Goal: Task Accomplishment & Management: Use online tool/utility

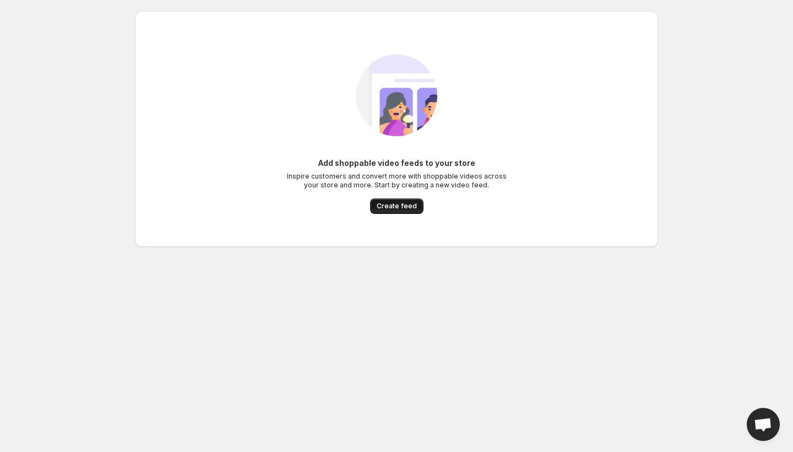
click at [398, 210] on span "Create feed" at bounding box center [397, 206] width 40 height 9
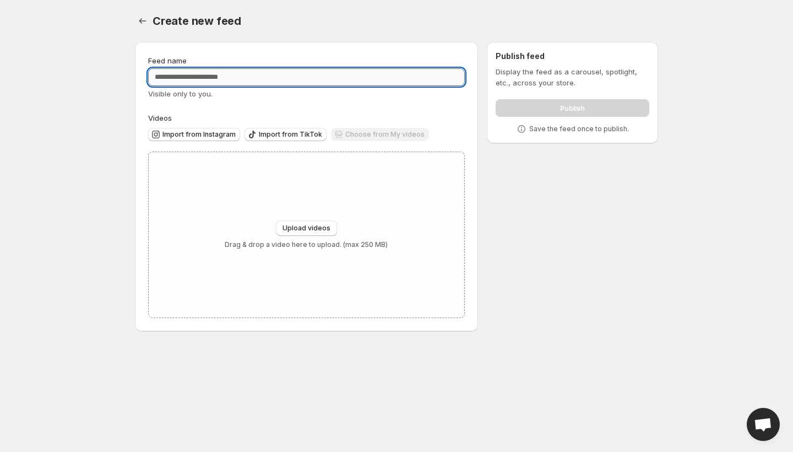
click at [299, 79] on input "Feed name" at bounding box center [306, 77] width 317 height 18
type input "*********"
click at [51, 175] on body "Home Feeds Videos Subscription Settings Create new feed. This page is ready Cre…" at bounding box center [396, 226] width 793 height 452
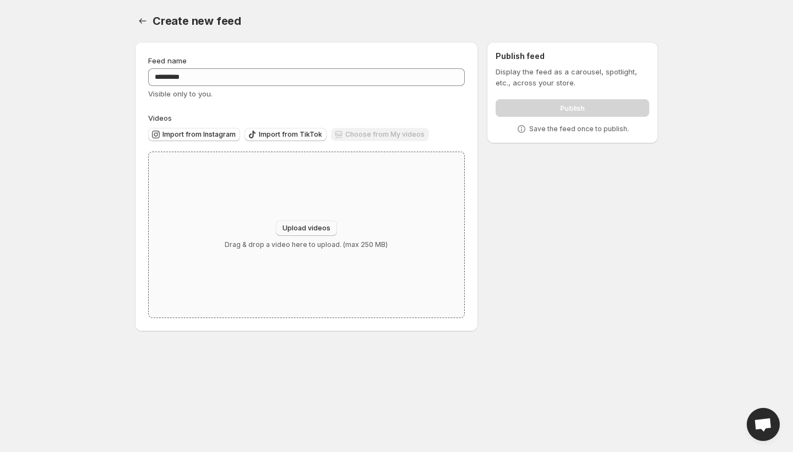
click at [291, 224] on button "Upload videos" at bounding box center [306, 227] width 61 height 15
type input "**********"
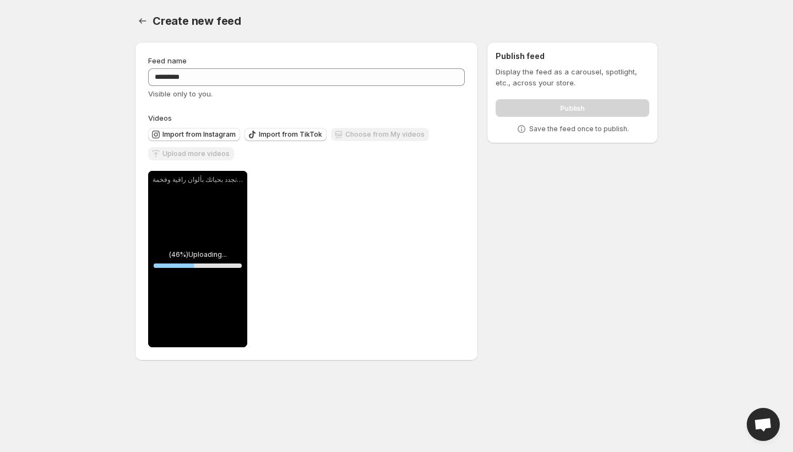
click at [711, 33] on body "**********" at bounding box center [396, 226] width 793 height 452
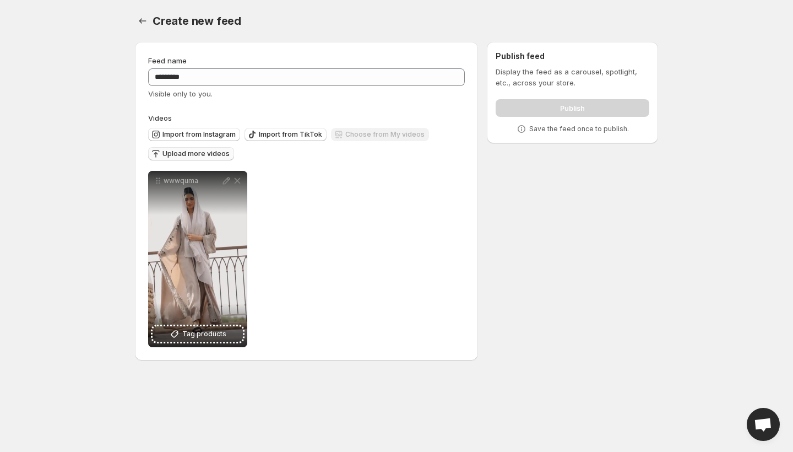
click at [210, 158] on button "Upload more videos" at bounding box center [191, 153] width 86 height 13
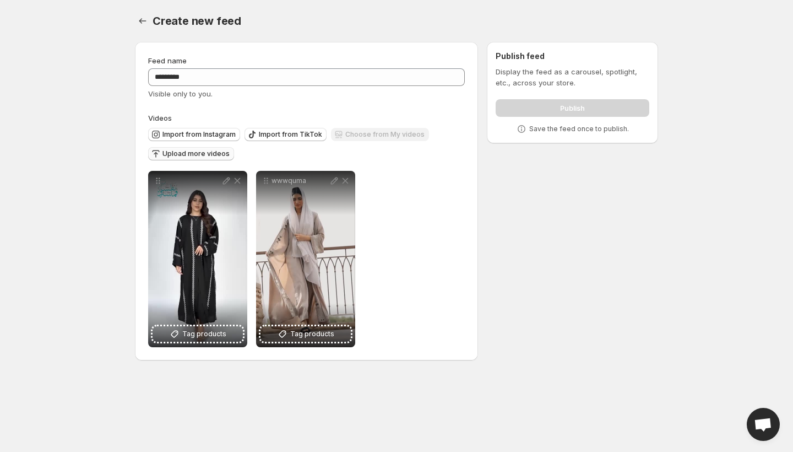
click at [191, 152] on span "Upload more videos" at bounding box center [196, 153] width 67 height 9
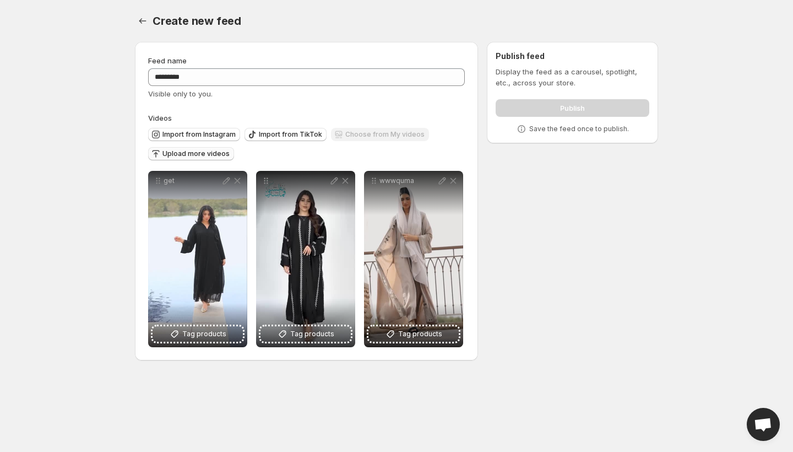
click at [204, 154] on span "Upload more videos" at bounding box center [196, 153] width 67 height 9
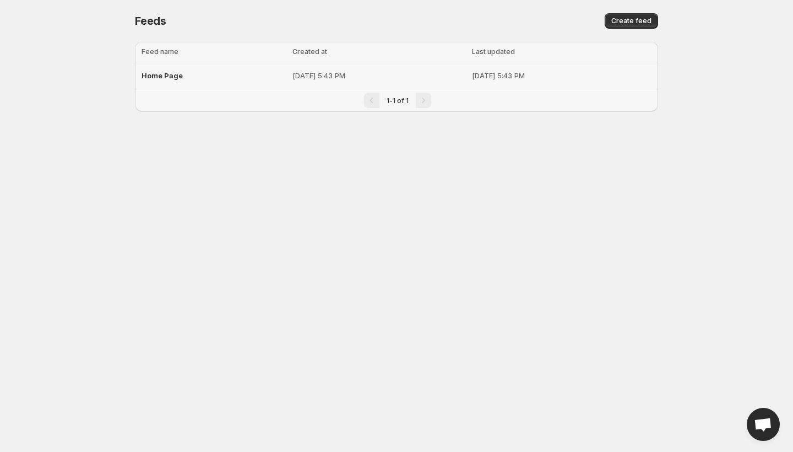
click at [195, 78] on div "Home Page" at bounding box center [214, 76] width 144 height 20
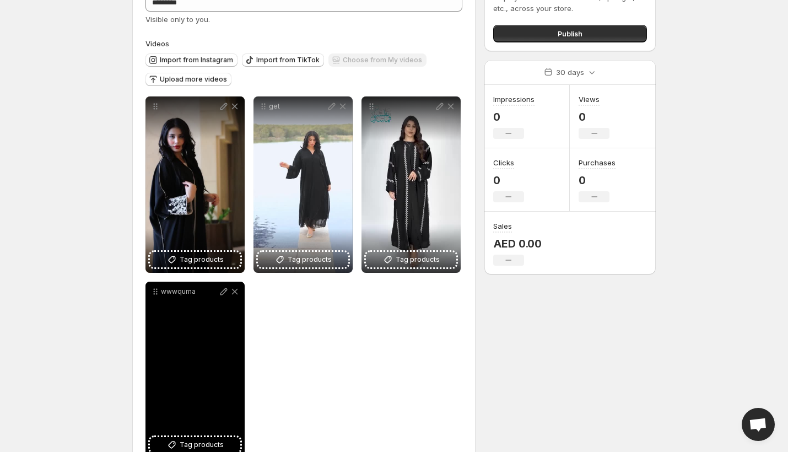
scroll to position [107, 0]
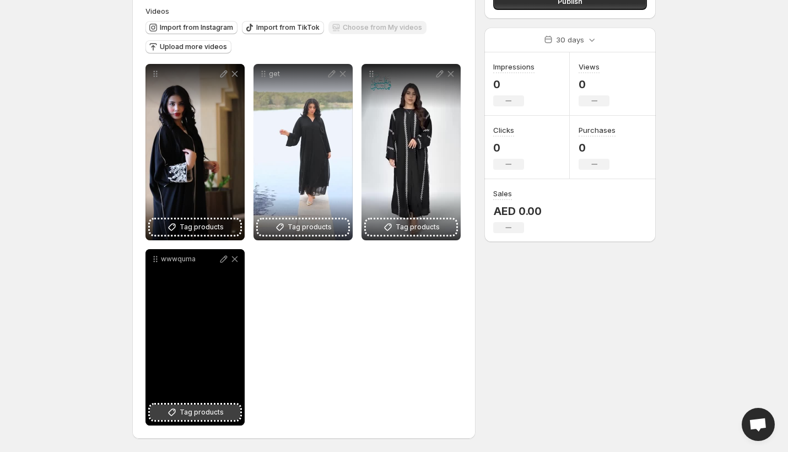
click at [200, 408] on span "Tag products" at bounding box center [202, 412] width 44 height 11
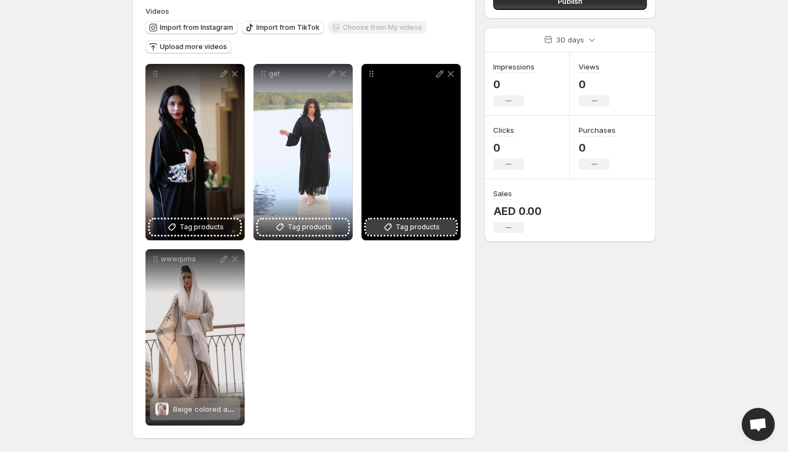
click at [399, 226] on span "Tag products" at bounding box center [418, 226] width 44 height 11
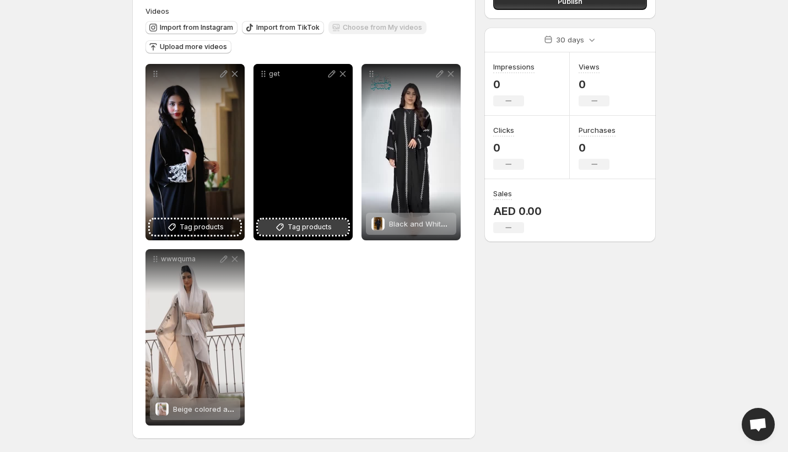
click at [318, 225] on span "Tag products" at bounding box center [310, 226] width 44 height 11
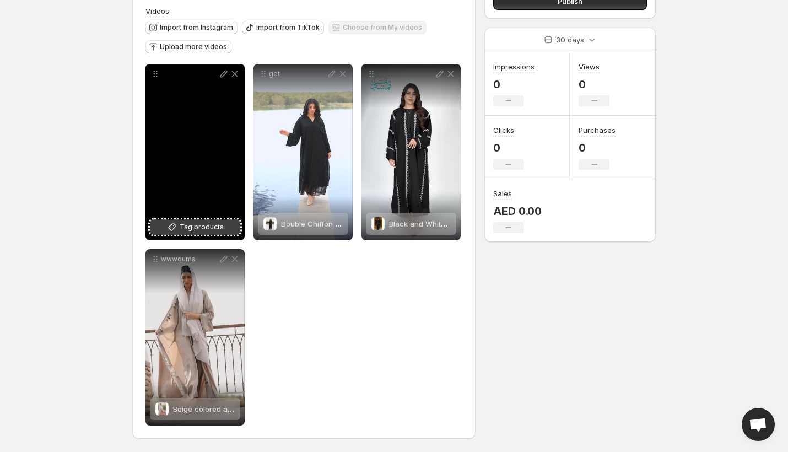
click at [203, 230] on span "Tag products" at bounding box center [202, 226] width 44 height 11
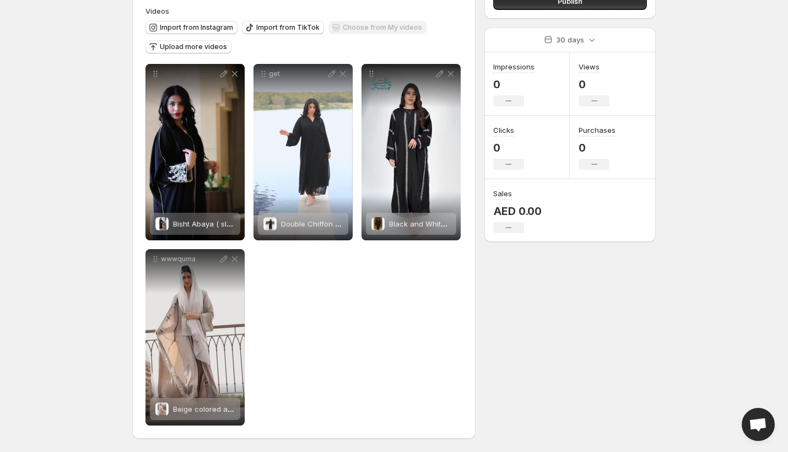
scroll to position [0, 0]
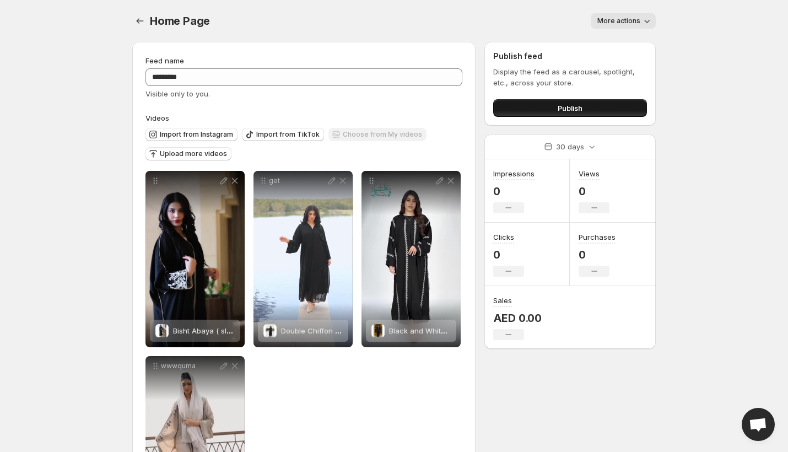
click at [560, 106] on span "Publish" at bounding box center [570, 107] width 25 height 11
click at [536, 107] on button "Publish" at bounding box center [570, 108] width 154 height 18
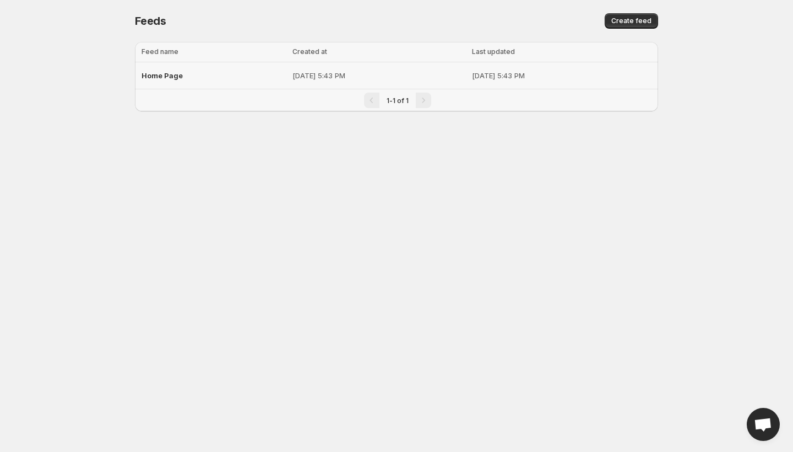
click at [324, 66] on td "[DATE] 5:43 PM" at bounding box center [379, 75] width 180 height 27
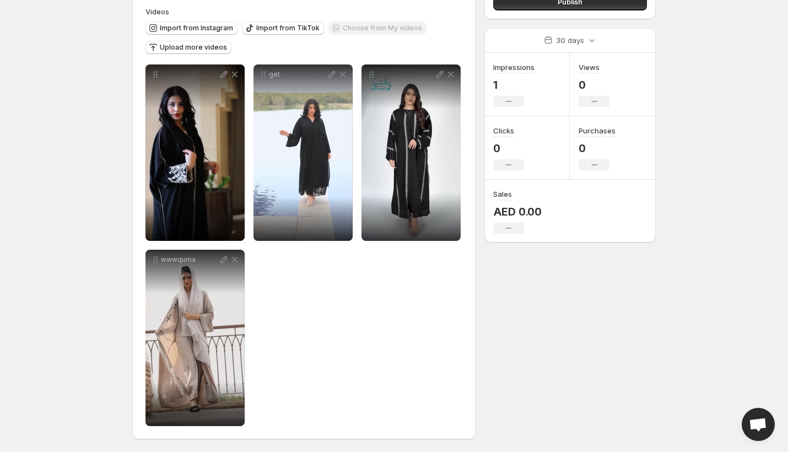
scroll to position [107, 0]
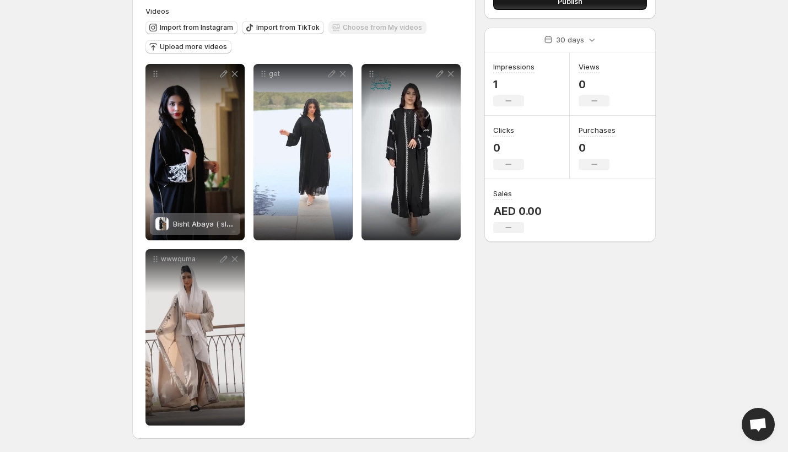
click at [540, 8] on button "Publish" at bounding box center [570, 1] width 154 height 18
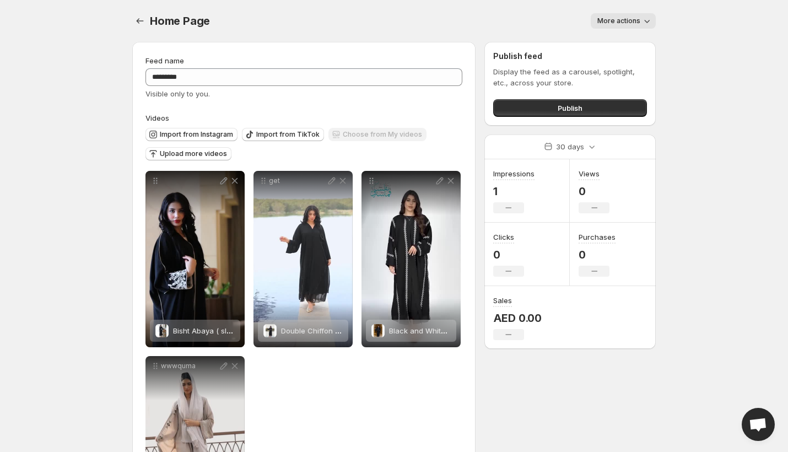
click at [647, 16] on icon "button" at bounding box center [646, 20] width 11 height 11
click at [684, 91] on body "Home Feeds Videos Subscription Settings Home Page. This page is ready Home Page…" at bounding box center [394, 226] width 788 height 452
click at [574, 111] on span "Publish" at bounding box center [570, 107] width 25 height 11
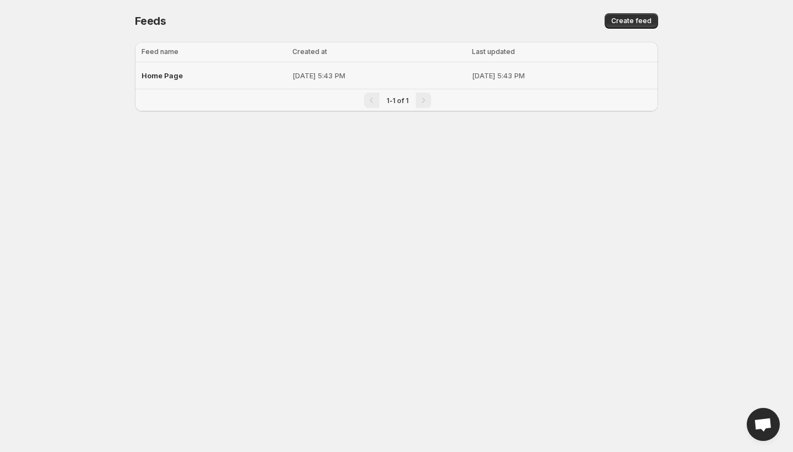
click at [293, 75] on p "[DATE] 5:43 PM" at bounding box center [379, 75] width 173 height 11
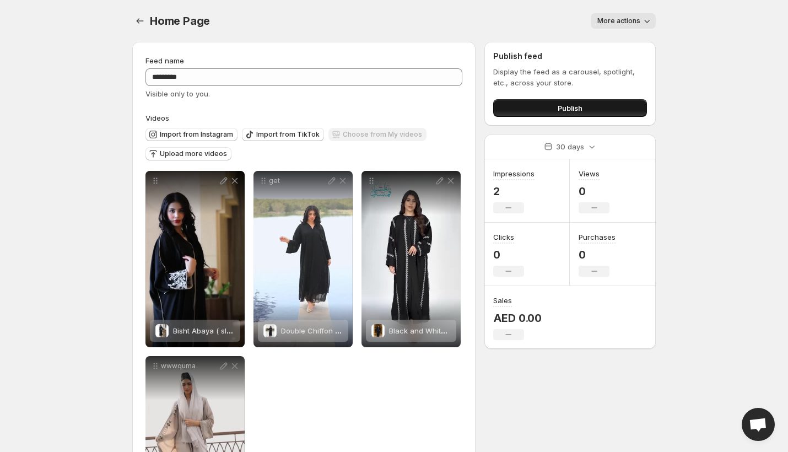
click at [552, 110] on button "Publish" at bounding box center [570, 108] width 154 height 18
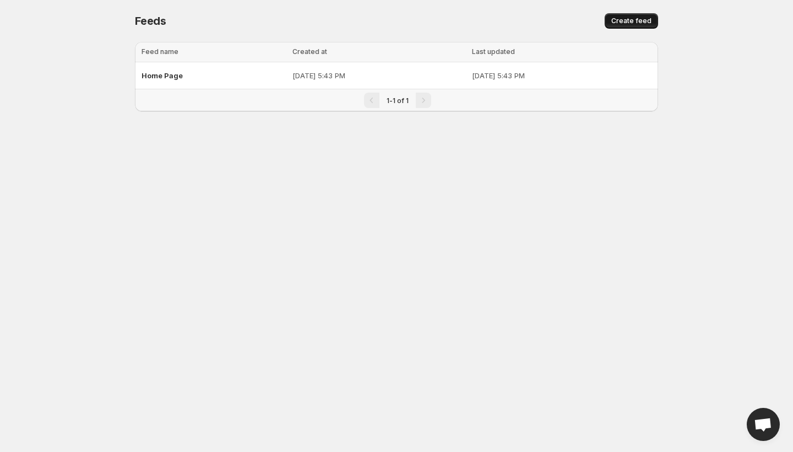
click at [625, 21] on span "Create feed" at bounding box center [632, 21] width 40 height 9
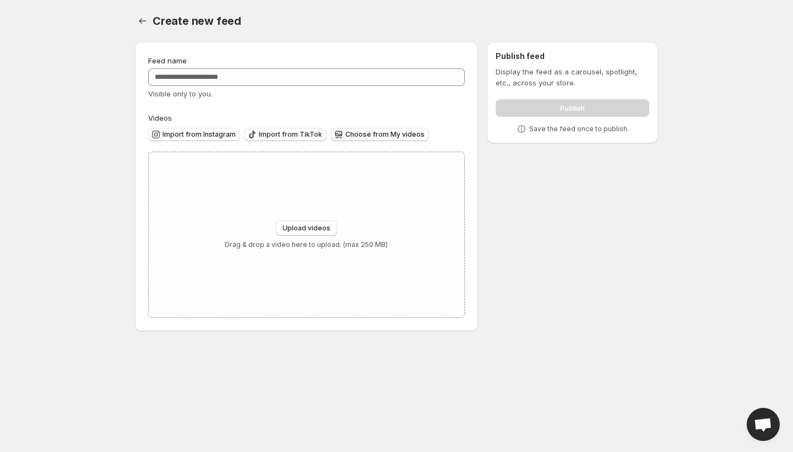
click at [381, 140] on button "Choose from My videos" at bounding box center [380, 134] width 98 height 13
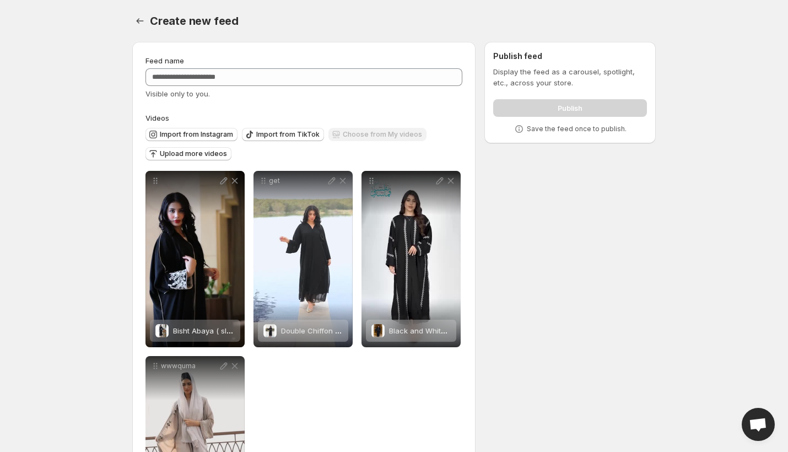
click at [236, 63] on div "Feed name" at bounding box center [303, 60] width 317 height 11
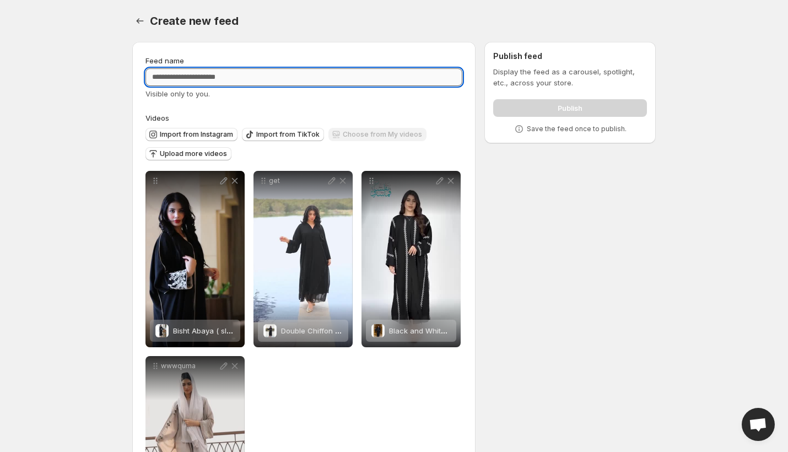
click at [244, 80] on input "Feed name" at bounding box center [303, 77] width 317 height 18
type input "****"
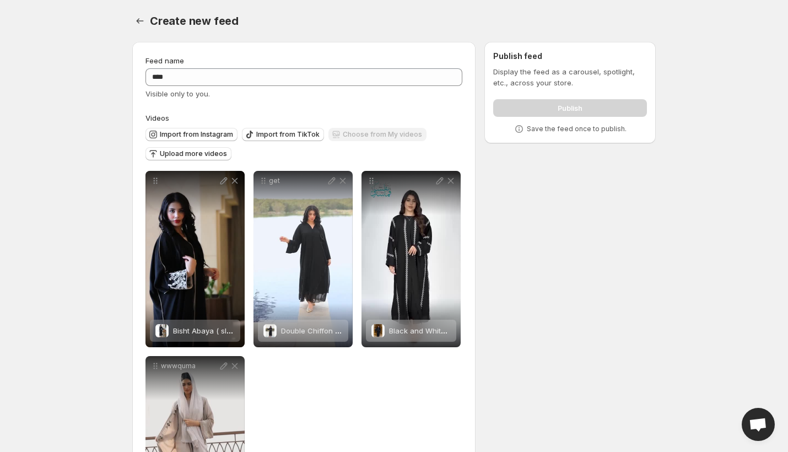
click at [581, 218] on div "Feed name **** Visible only to you. Videos Import from Instagram Import from Ti…" at bounding box center [389, 296] width 532 height 526
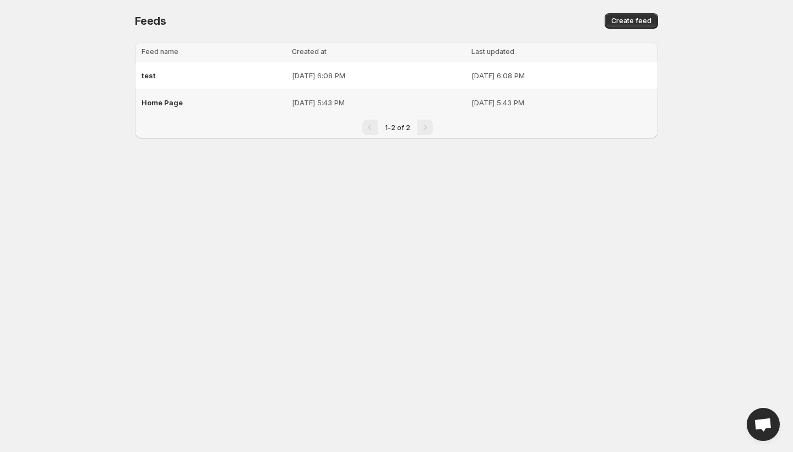
click at [376, 102] on p "Aug 12, 2025, 5:43 PM" at bounding box center [379, 102] width 174 height 11
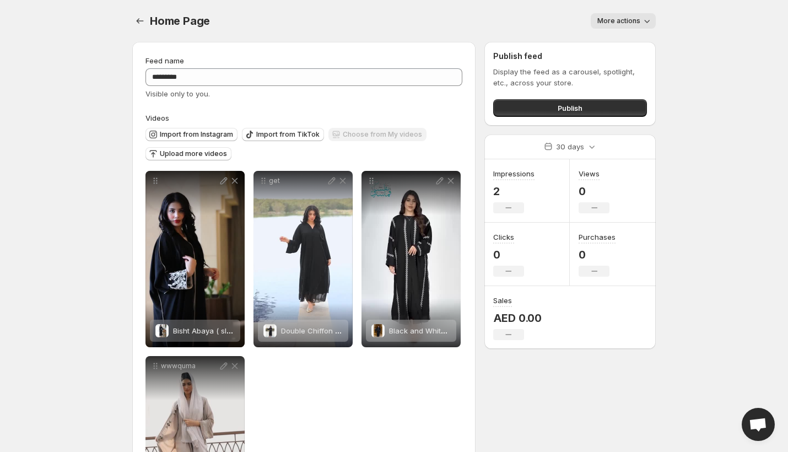
click at [648, 15] on button "More actions" at bounding box center [623, 20] width 65 height 15
click at [608, 42] on span "Delete" at bounding box center [610, 44] width 22 height 9
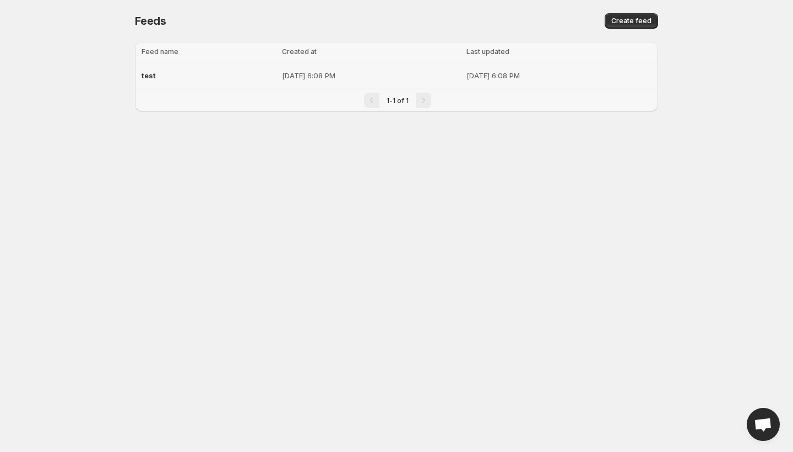
click at [282, 80] on p "[DATE] 6:08 PM" at bounding box center [371, 75] width 178 height 11
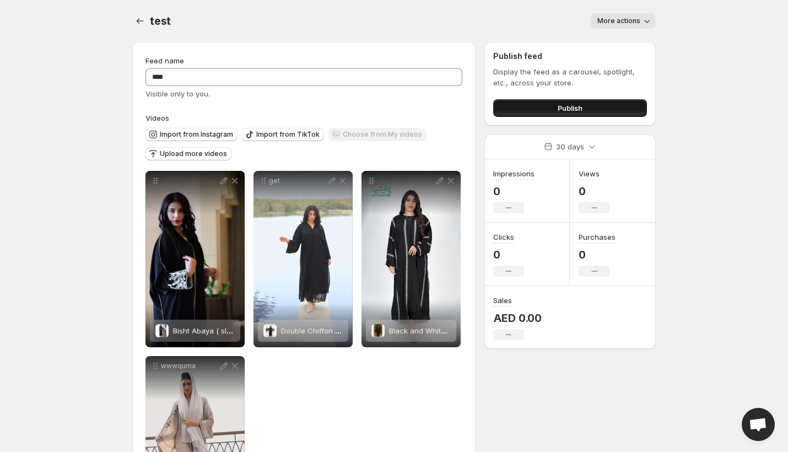
click at [552, 111] on button "Publish" at bounding box center [570, 108] width 154 height 18
click at [552, 104] on button "Publish" at bounding box center [570, 108] width 154 height 18
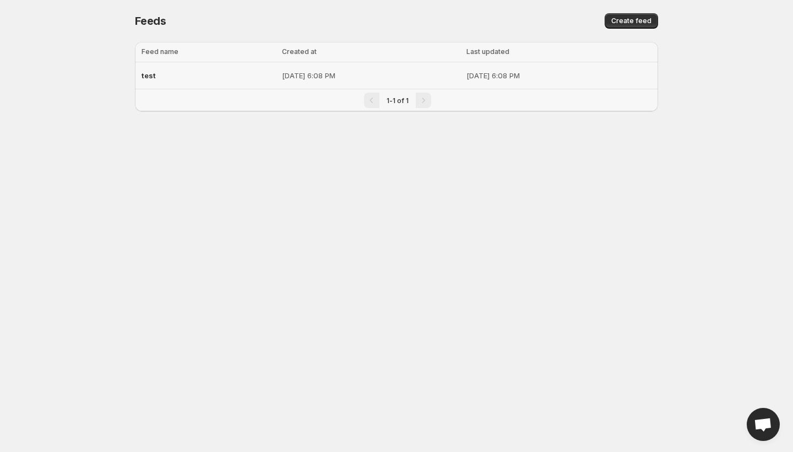
click at [359, 77] on p "[DATE] 6:08 PM" at bounding box center [371, 75] width 178 height 11
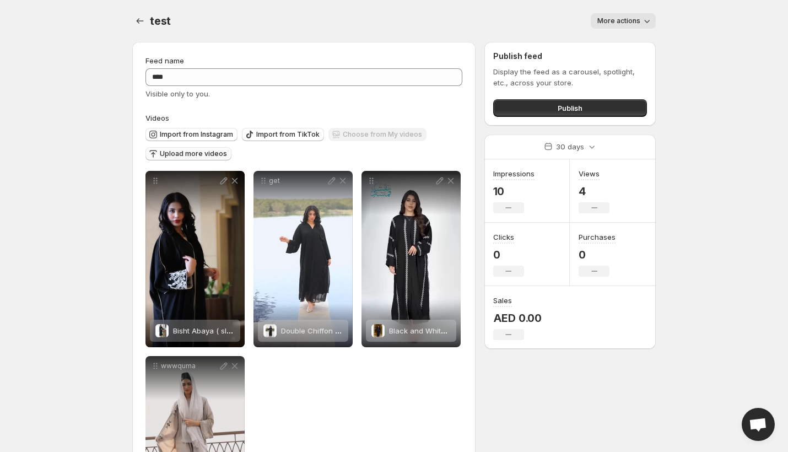
click at [184, 154] on span "Upload more videos" at bounding box center [193, 153] width 67 height 9
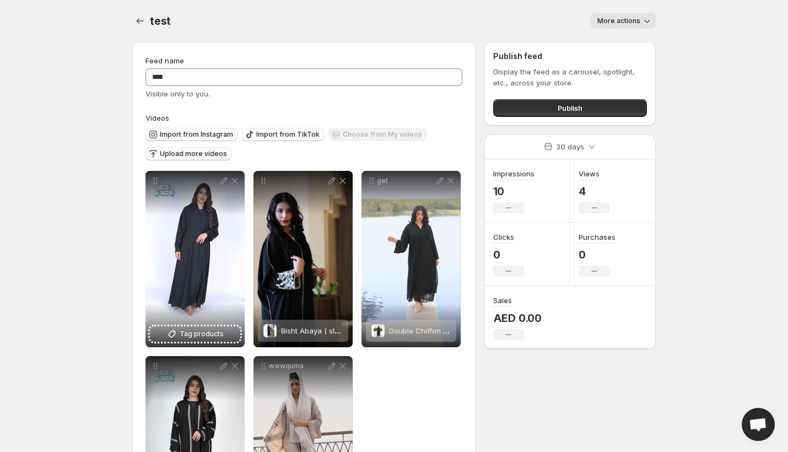
click at [186, 152] on span "Upload more videos" at bounding box center [193, 153] width 67 height 9
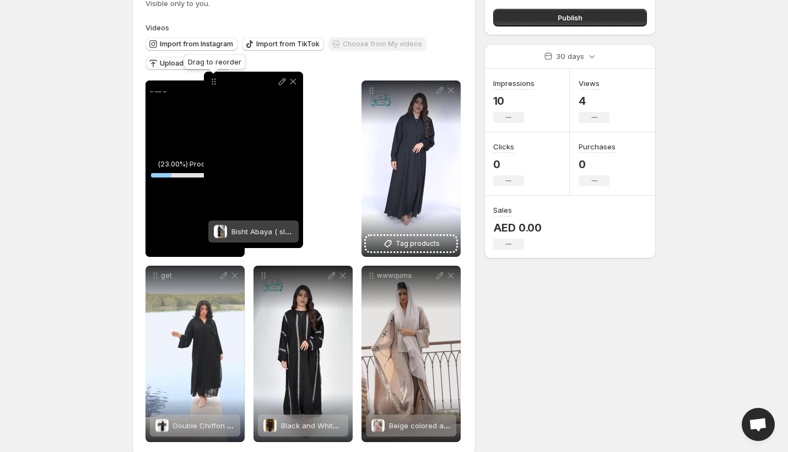
scroll to position [89, 0]
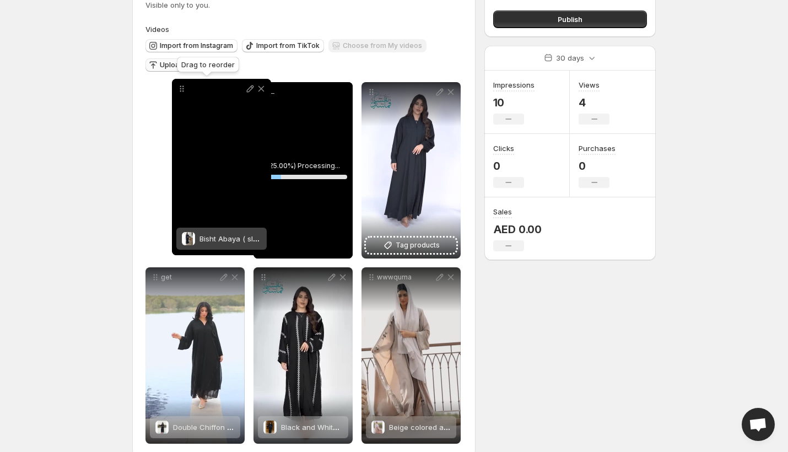
drag, startPoint x: 372, startPoint y: 77, endPoint x: 182, endPoint y: 91, distance: 191.2
click at [182, 91] on icon at bounding box center [183, 91] width 2 height 2
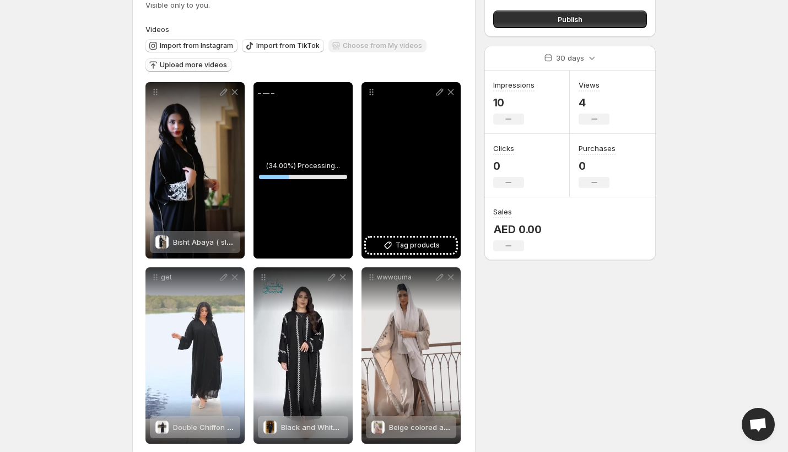
scroll to position [107, 0]
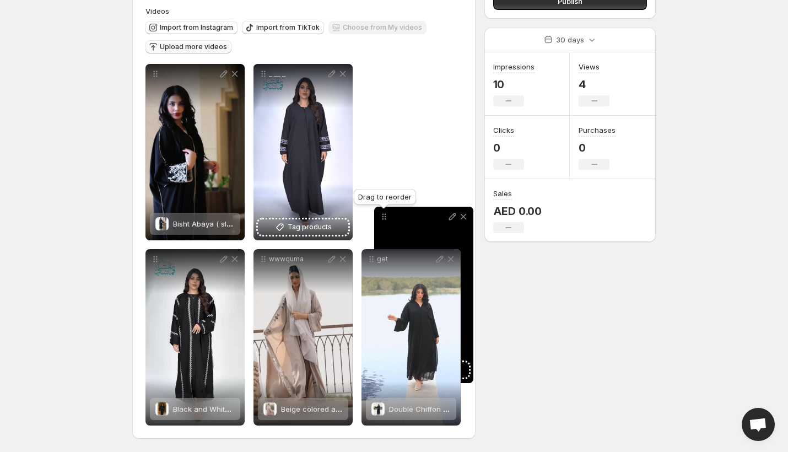
drag, startPoint x: 372, startPoint y: 75, endPoint x: 382, endPoint y: 252, distance: 177.1
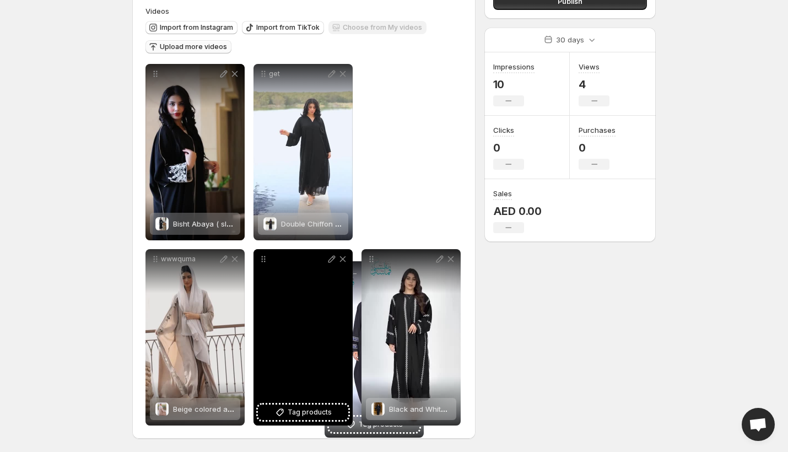
drag, startPoint x: 266, startPoint y: 75, endPoint x: 337, endPoint y: 273, distance: 209.7
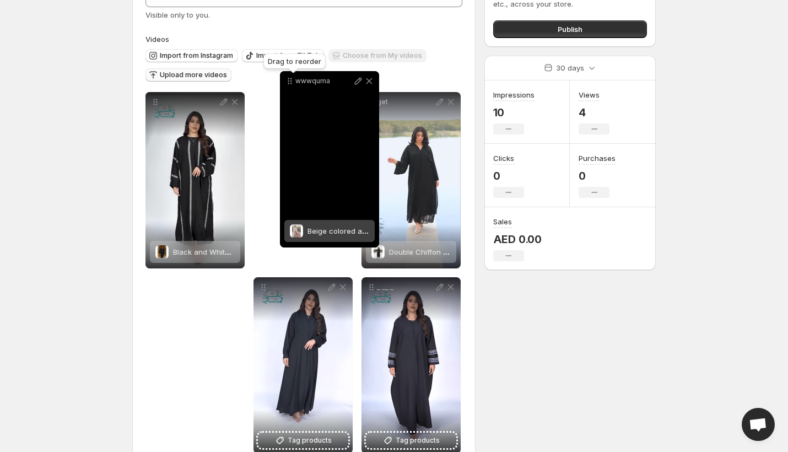
scroll to position [77, 0]
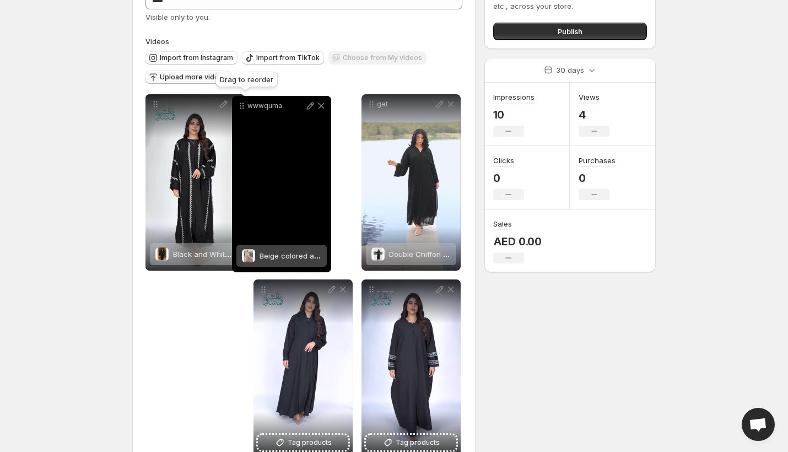
drag, startPoint x: 154, startPoint y: 261, endPoint x: 242, endPoint y: 112, distance: 173.1
click at [242, 109] on icon at bounding box center [241, 108] width 2 height 2
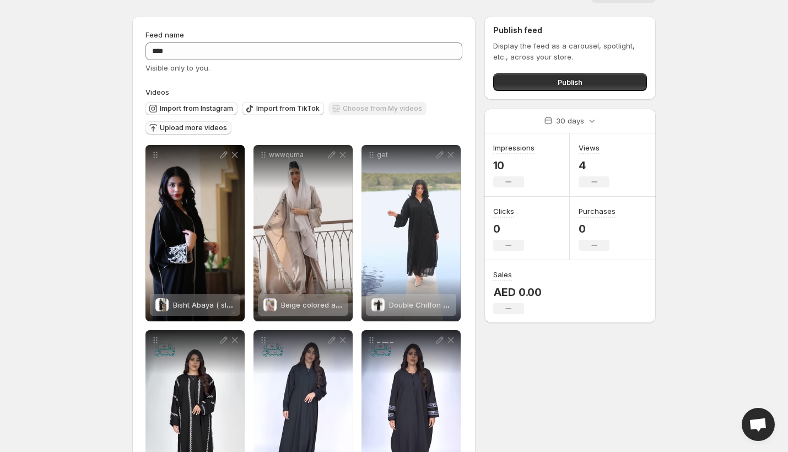
scroll to position [0, 0]
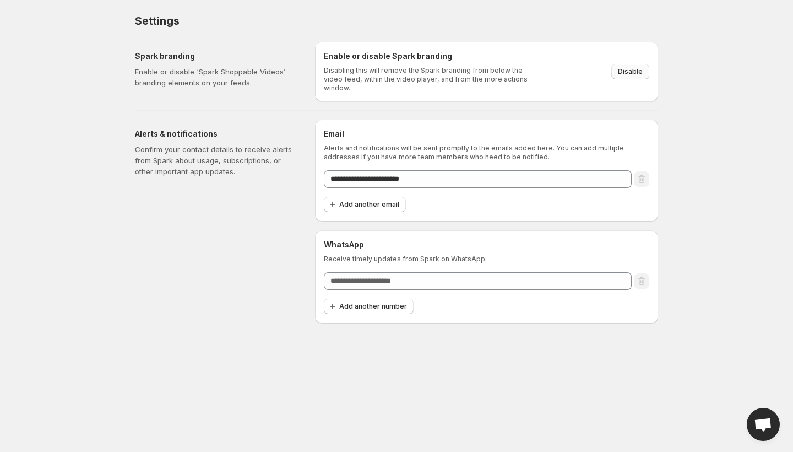
click at [634, 67] on span "Disable" at bounding box center [630, 71] width 25 height 9
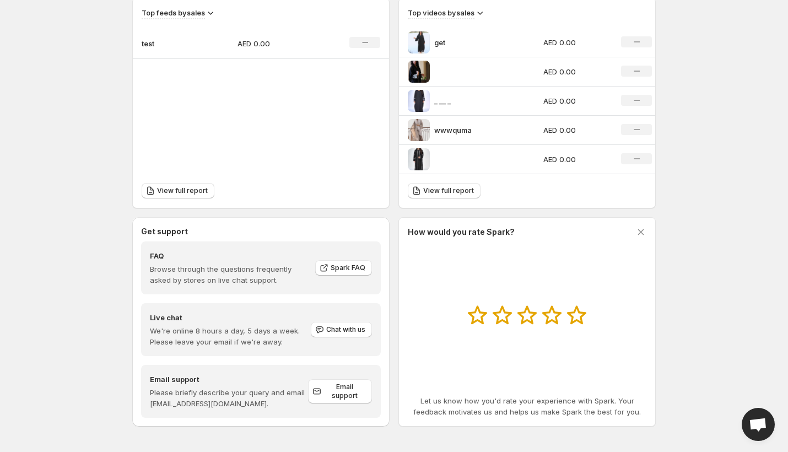
scroll to position [392, 0]
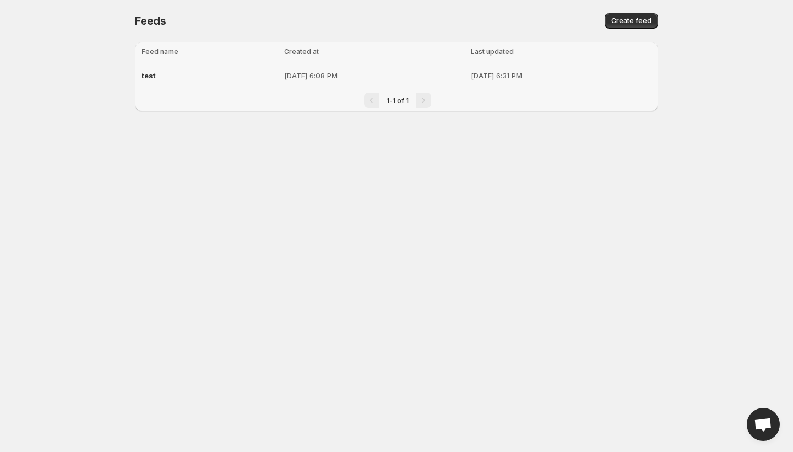
click at [358, 74] on p "[DATE] 6:08 PM" at bounding box center [374, 75] width 181 height 11
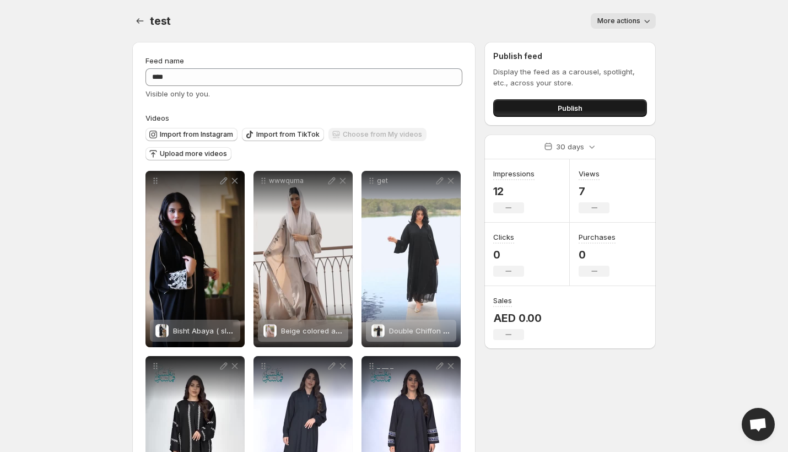
click at [565, 113] on span "Publish" at bounding box center [570, 107] width 25 height 11
click at [637, 24] on span "More actions" at bounding box center [618, 21] width 43 height 9
click at [726, 69] on body "Home Feeds Videos Subscription Settings test. This page is ready test More acti…" at bounding box center [394, 226] width 788 height 452
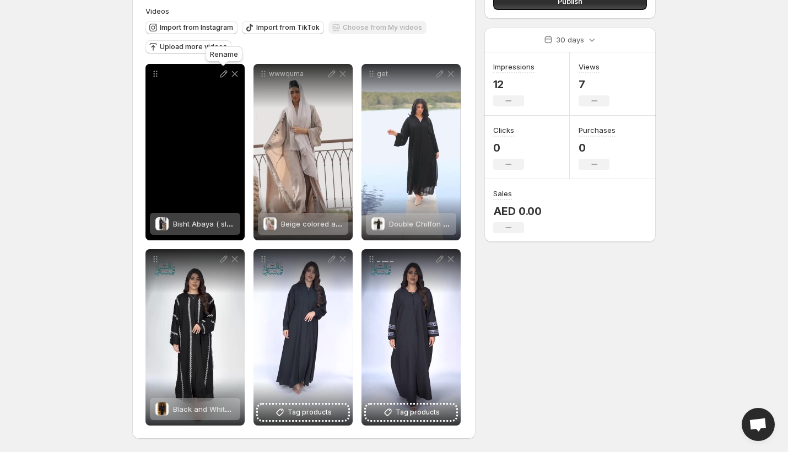
click at [223, 75] on icon at bounding box center [223, 73] width 11 height 11
click at [218, 220] on span "Bisht Abaya ( sleeve patterned )" at bounding box center [228, 223] width 111 height 9
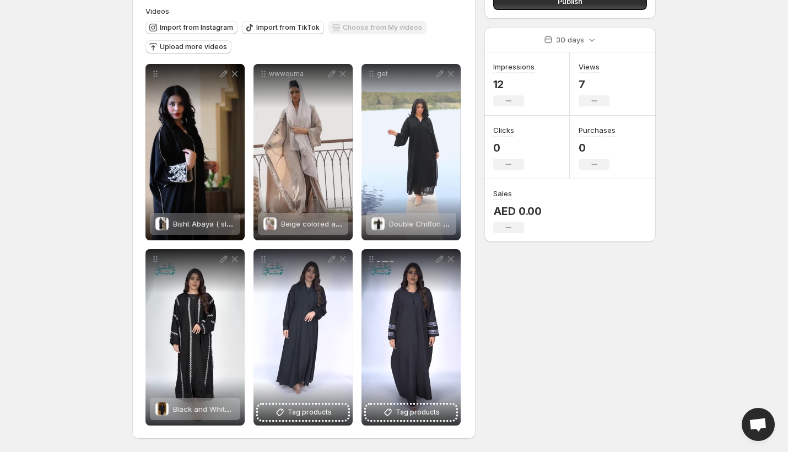
click at [532, 315] on div "Feed name **** Visible only to you. Videos Import from Instagram Import from Ti…" at bounding box center [389, 189] width 532 height 526
